Goal: Complete application form

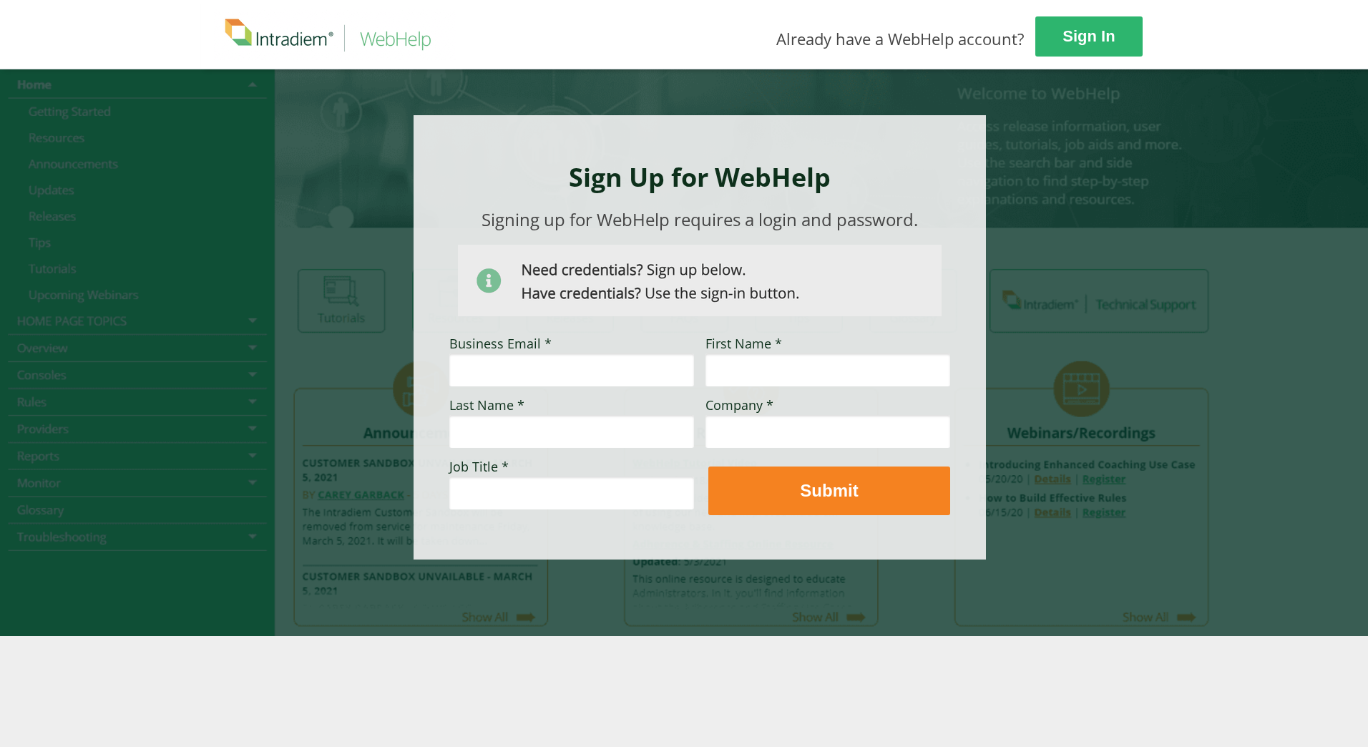
click at [513, 363] on input "Business Email *" at bounding box center [571, 369] width 245 height 33
type input "[EMAIL_ADDRESS][DOMAIN_NAME]"
type input "yahaddy"
type input "cade"
type input "[PERSON_NAME] Permanente"
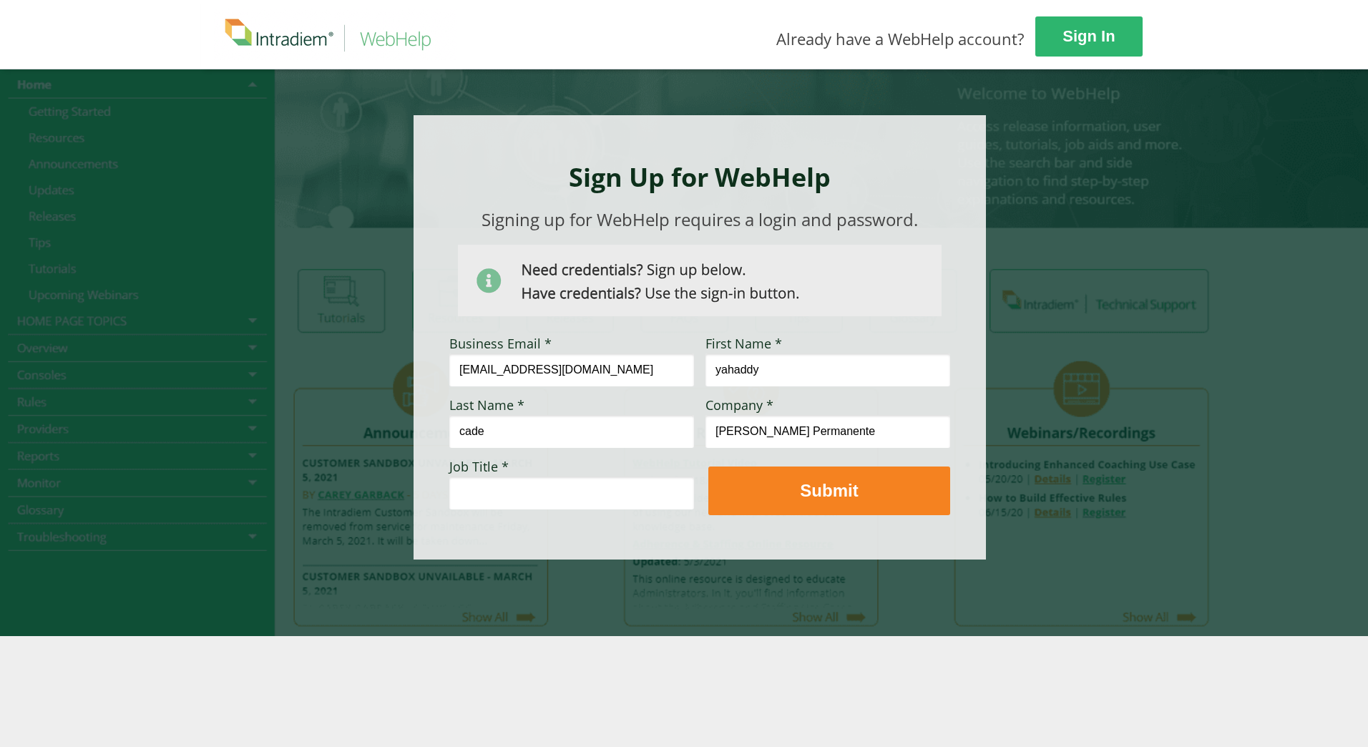
click at [474, 499] on input "Job Title *" at bounding box center [571, 492] width 245 height 33
type input "Intraday Coordinator"
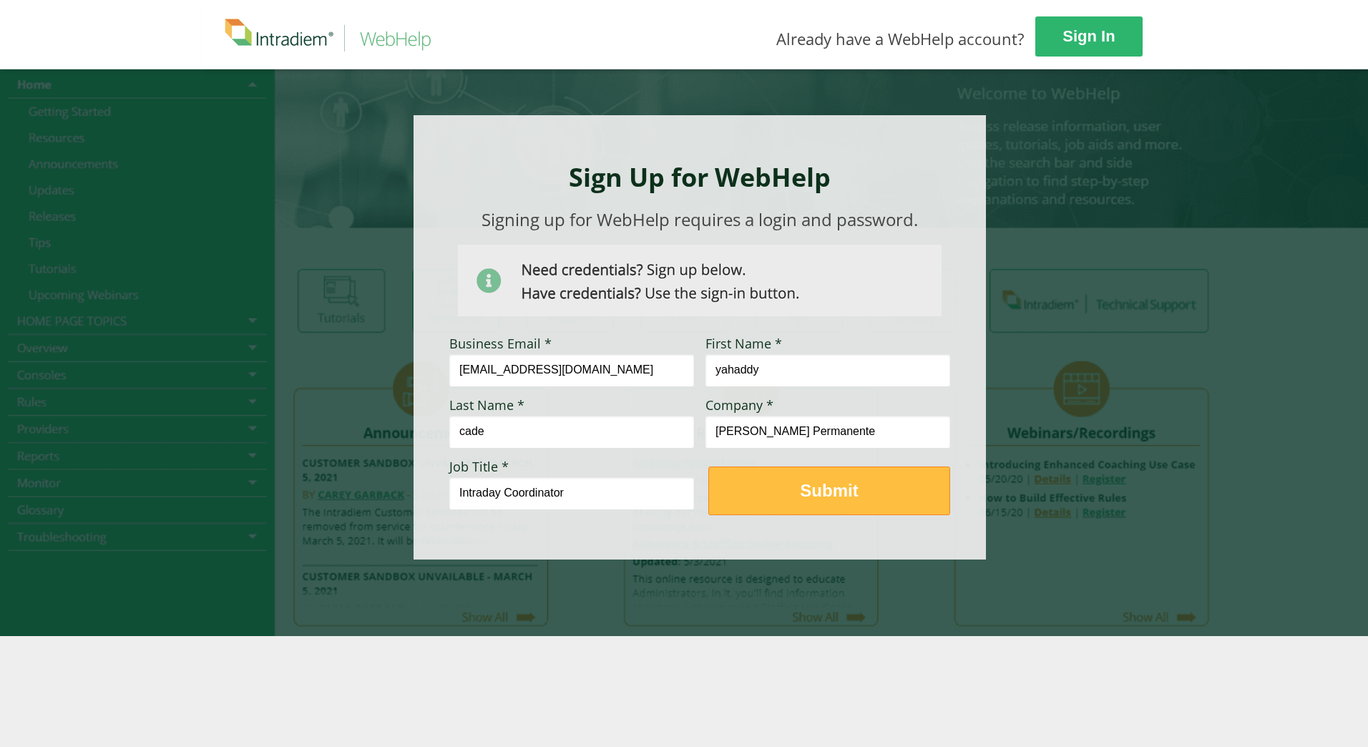
click at [824, 493] on strong "Submit" at bounding box center [829, 490] width 58 height 19
click at [1050, 488] on div at bounding box center [684, 352] width 965 height 567
